Goal: Transaction & Acquisition: Purchase product/service

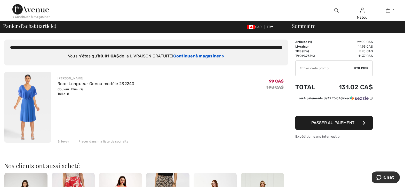
click at [199, 57] on ins "Continuer à magasiner >" at bounding box center [198, 55] width 51 height 5
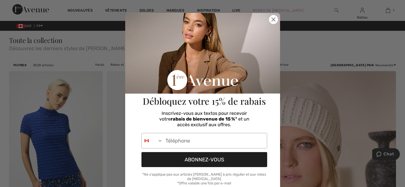
click at [272, 20] on icon "Close dialog" at bounding box center [274, 20] width 4 height 4
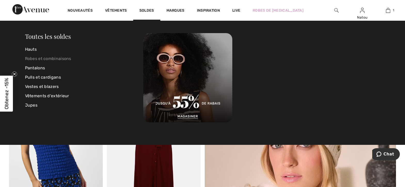
click at [57, 59] on link "Robes et combinaisons" at bounding box center [84, 58] width 119 height 9
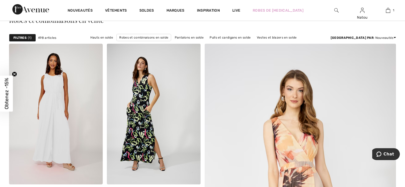
scroll to position [32, 0]
click at [118, 38] on link "Robes et combinaisons en solde" at bounding box center [143, 37] width 55 height 7
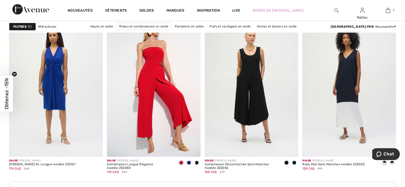
scroll to position [1114, 0]
click at [295, 162] on span at bounding box center [294, 163] width 4 height 4
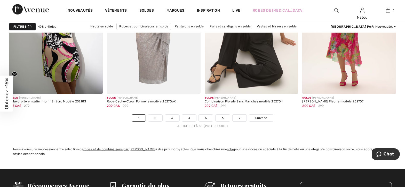
scroll to position [2459, 0]
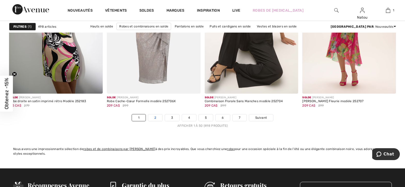
click at [156, 118] on link "2" at bounding box center [155, 117] width 14 height 7
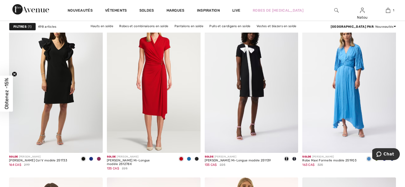
scroll to position [1677, 0]
